Goal: Check status: Check status

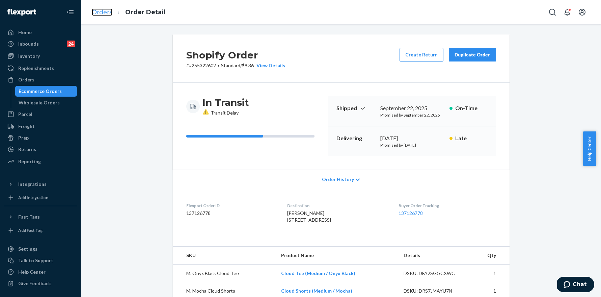
click at [97, 9] on link "Orders" at bounding box center [102, 11] width 21 height 7
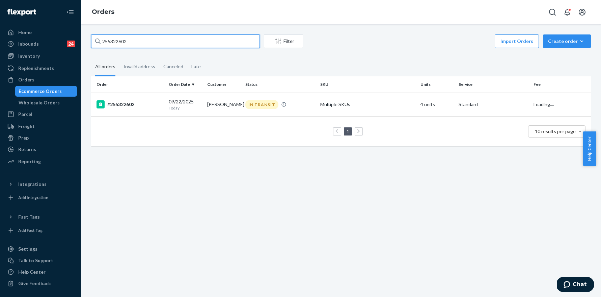
click at [165, 40] on input "255322602" at bounding box center [175, 41] width 169 height 14
paste input "09563"
click at [142, 41] on input "255309563" at bounding box center [175, 41] width 169 height 14
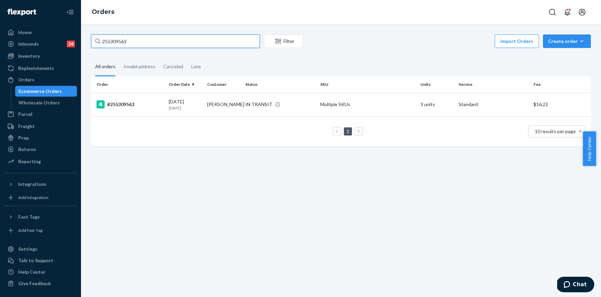
paste input "15424"
click at [143, 42] on input "255315424" at bounding box center [175, 41] width 169 height 14
click at [144, 42] on input "255315424" at bounding box center [175, 41] width 169 height 14
paste input "6255"
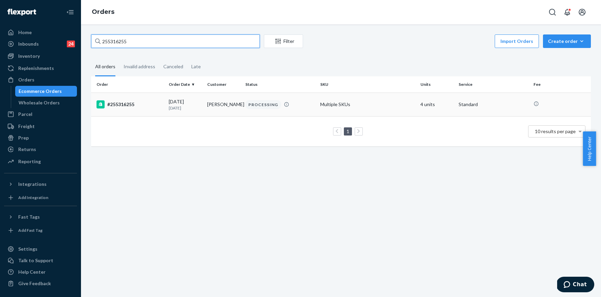
type input "255316255"
click at [128, 100] on div "#255316255" at bounding box center [130, 104] width 67 height 8
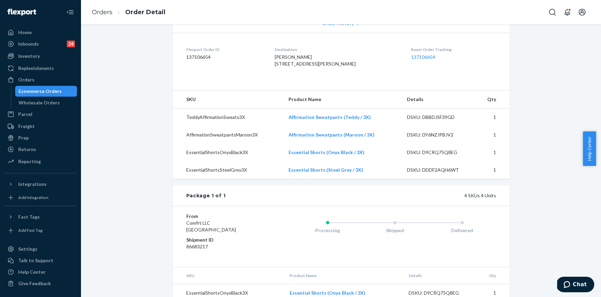
scroll to position [235, 0]
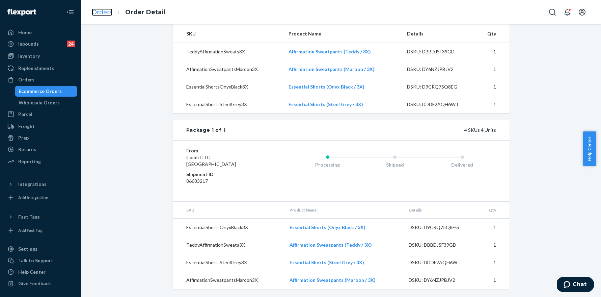
click at [106, 13] on link "Orders" at bounding box center [102, 11] width 21 height 7
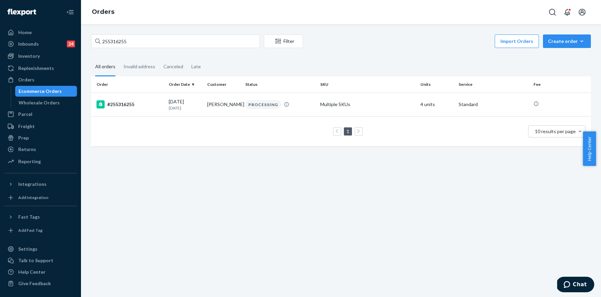
click at [138, 31] on div "255316255 Filter Import Orders Create order Ecommerce order Removal order All o…" at bounding box center [341, 160] width 520 height 273
click at [138, 37] on input "255316255" at bounding box center [175, 41] width 169 height 14
paste input "661"
type input "255316661"
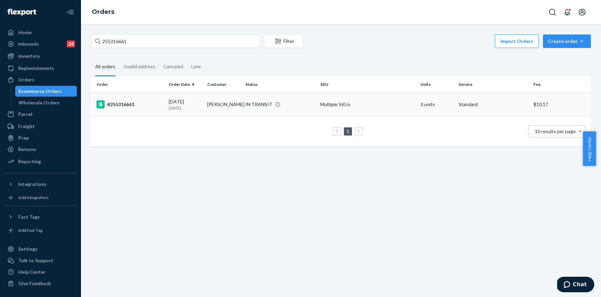
click at [133, 105] on div "#255316661" at bounding box center [130, 104] width 67 height 8
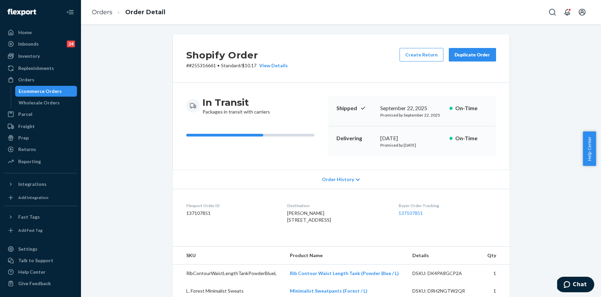
scroll to position [143, 0]
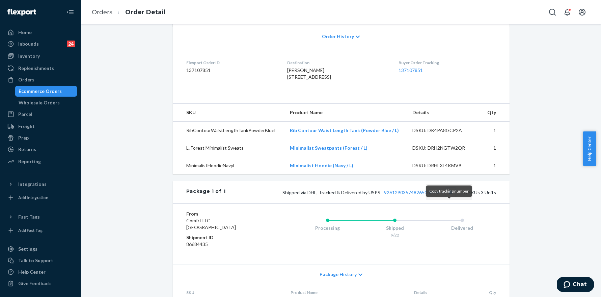
click at [450, 197] on button "Copy tracking number" at bounding box center [450, 192] width 9 height 9
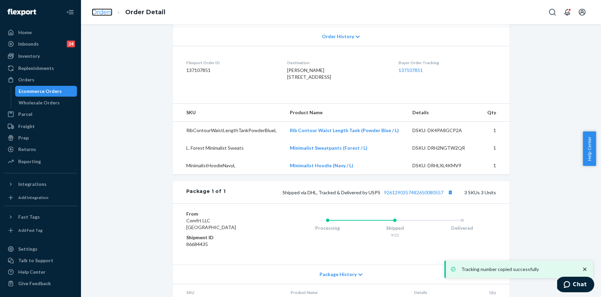
click at [102, 8] on link "Orders" at bounding box center [102, 11] width 21 height 7
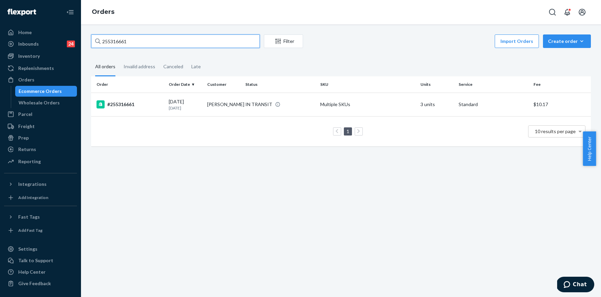
click at [153, 42] on input "255316661" at bounding box center [175, 41] width 169 height 14
paste input "944"
type input "255316944"
click at [124, 105] on div "#255316944" at bounding box center [130, 104] width 67 height 8
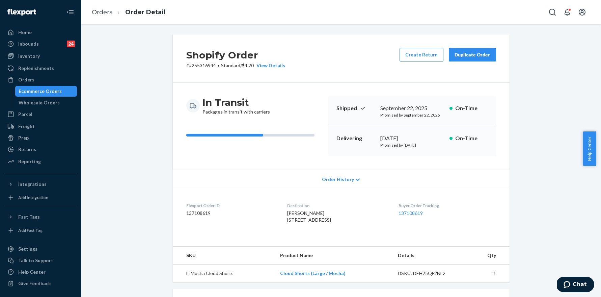
scroll to position [149, 0]
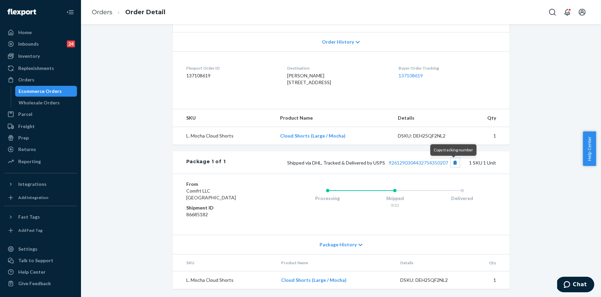
click at [455, 165] on button "Copy tracking number" at bounding box center [455, 162] width 9 height 9
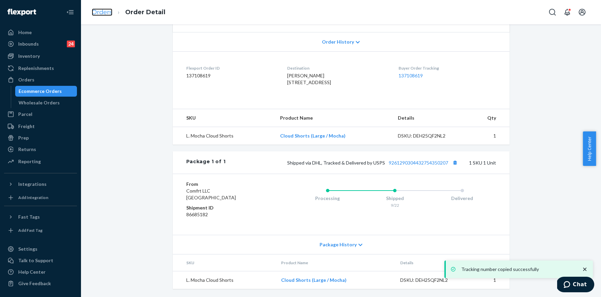
click at [109, 14] on link "Orders" at bounding box center [102, 11] width 21 height 7
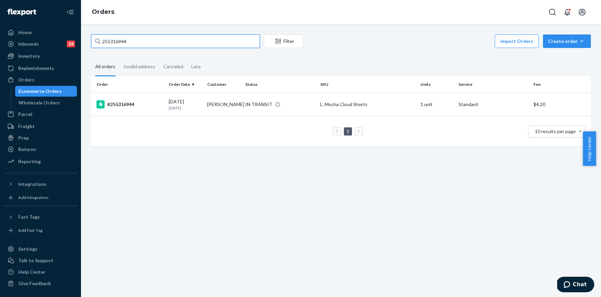
click at [138, 40] on input "255316944" at bounding box center [175, 41] width 169 height 14
paste input "21011"
type input "255321011"
click at [131, 105] on div "#255321011" at bounding box center [130, 104] width 67 height 8
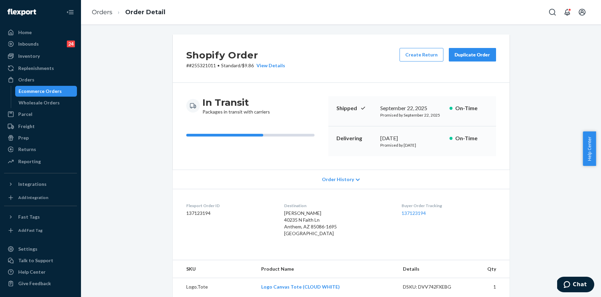
scroll to position [69, 0]
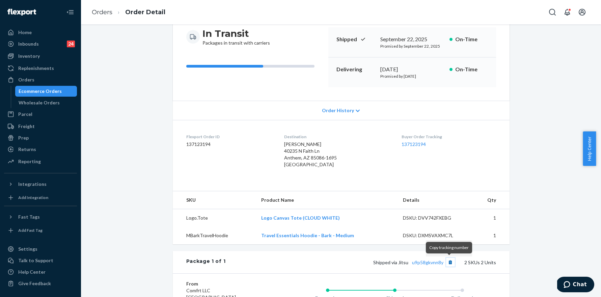
click at [450, 264] on button "Copy tracking number" at bounding box center [450, 262] width 9 height 9
